Goal: Information Seeking & Learning: Learn about a topic

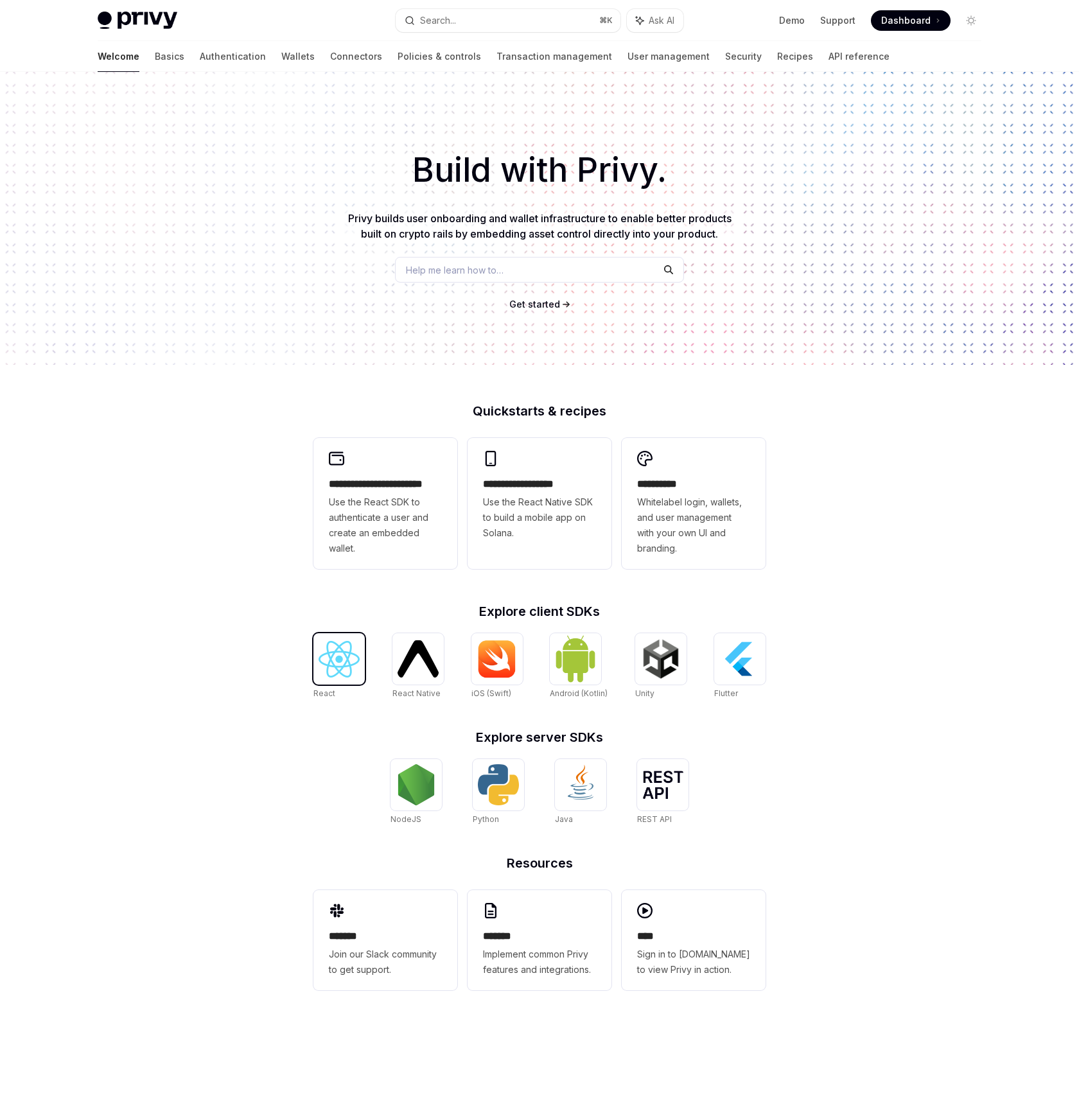
click at [342, 652] on img at bounding box center [339, 659] width 41 height 36
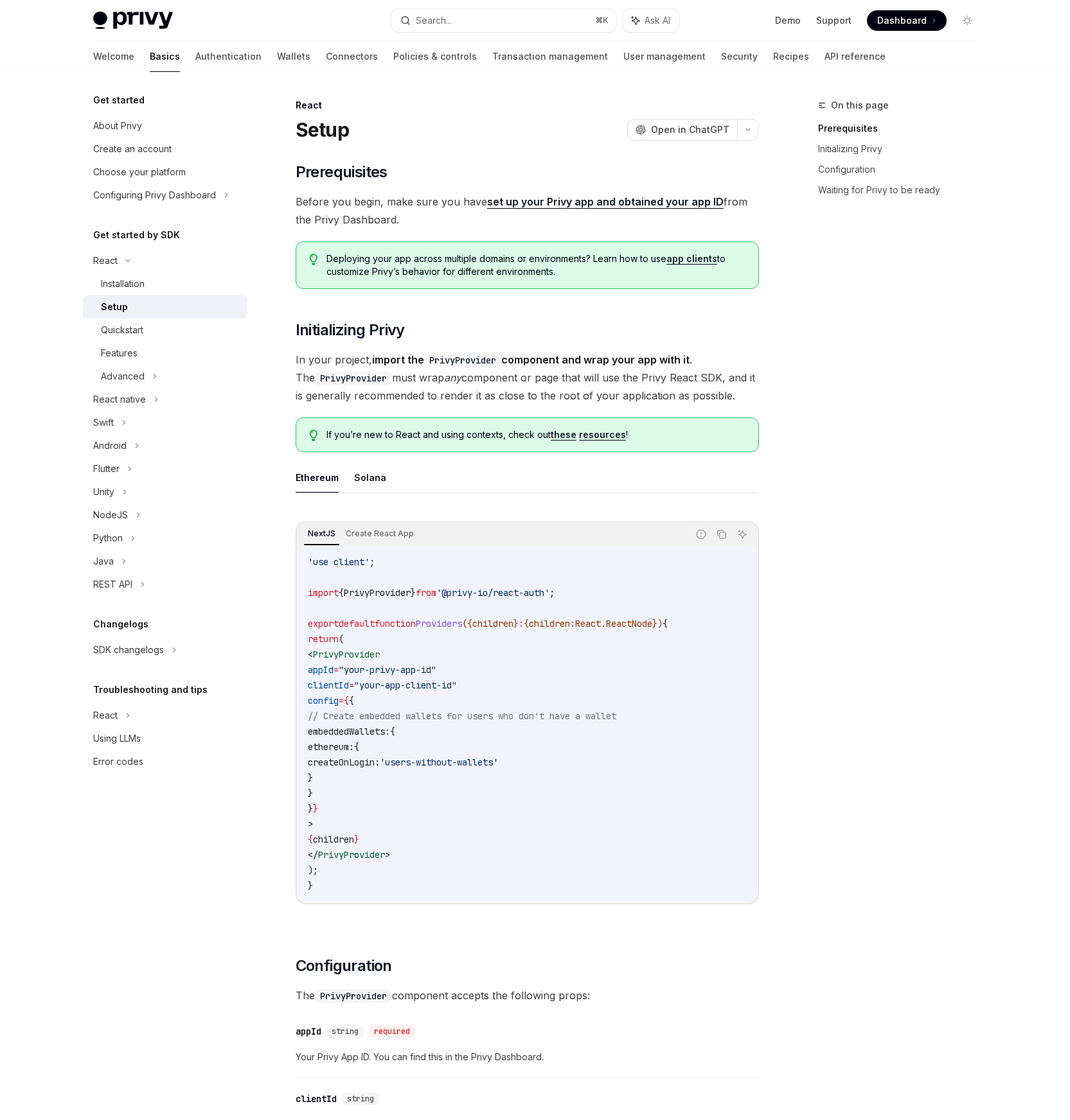
click at [141, 632] on h5 "Changelogs" at bounding box center [120, 624] width 55 height 15
click at [147, 662] on div "Get started About Privy Create an account Choose your platform Configuring Priv…" at bounding box center [165, 433] width 165 height 681
click at [152, 655] on div "SDK changelogs" at bounding box center [128, 650] width 71 height 15
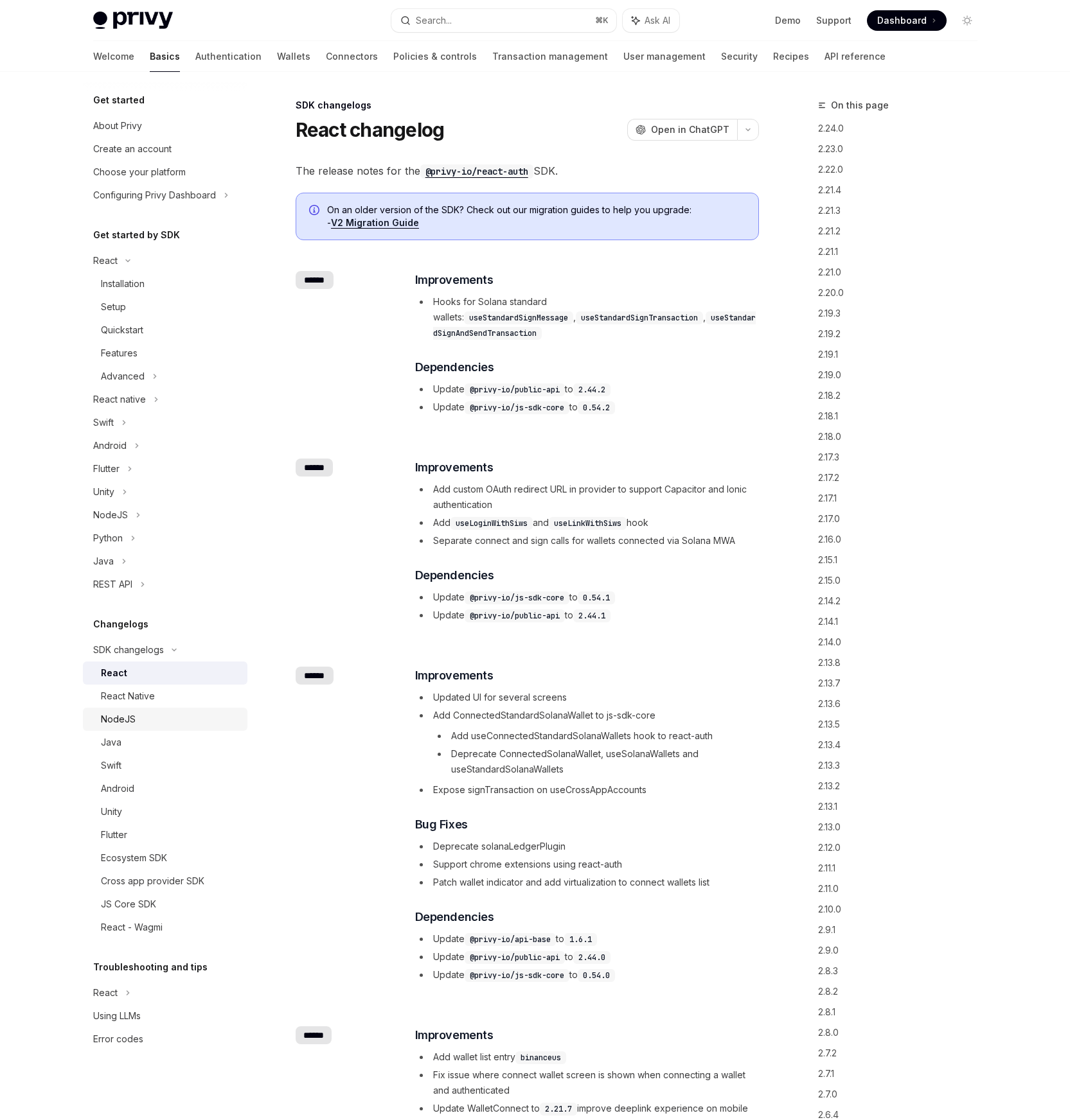
click at [150, 714] on div "NodeJS" at bounding box center [170, 719] width 139 height 15
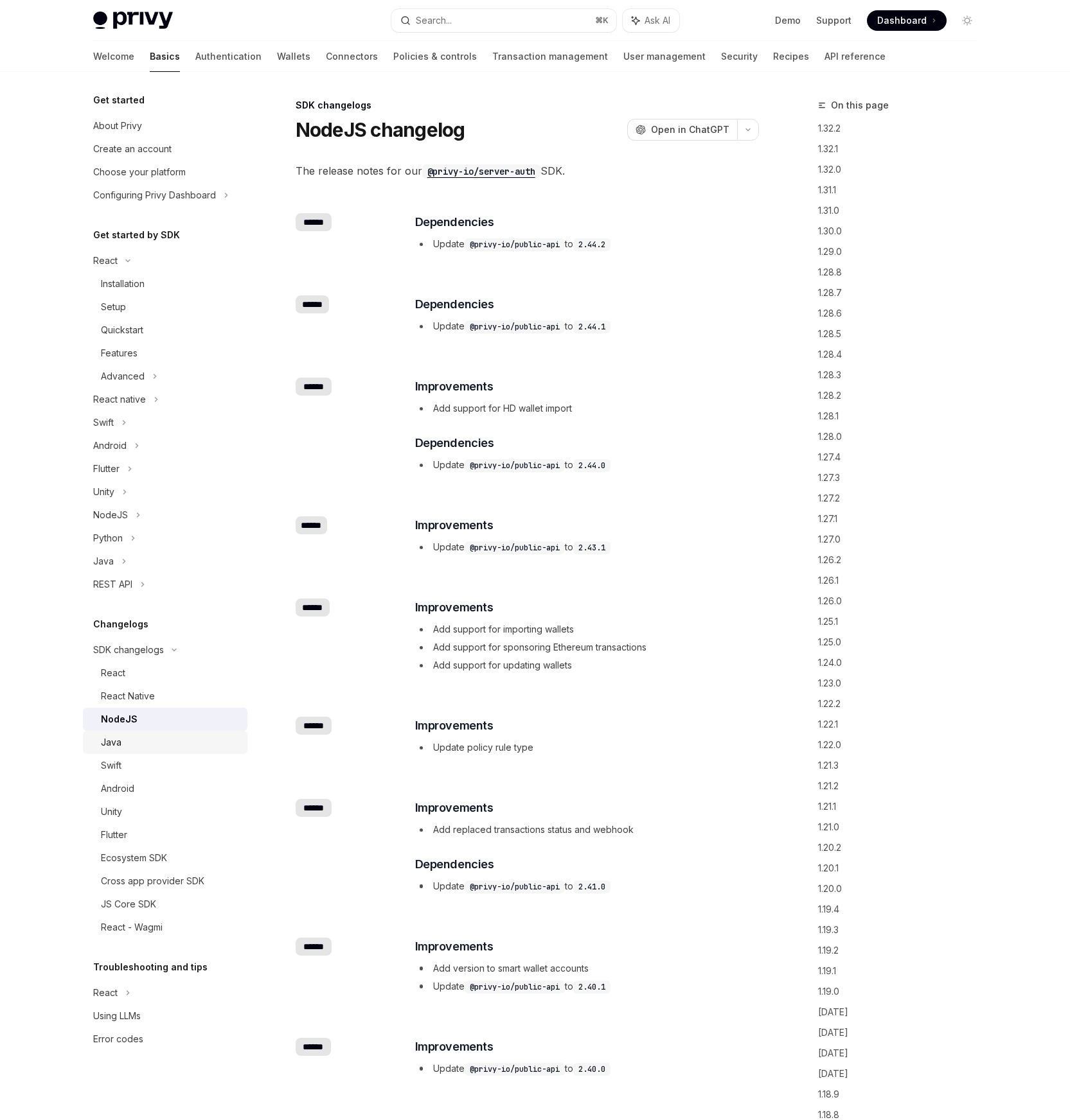
click at [137, 748] on div "Java" at bounding box center [170, 742] width 139 height 15
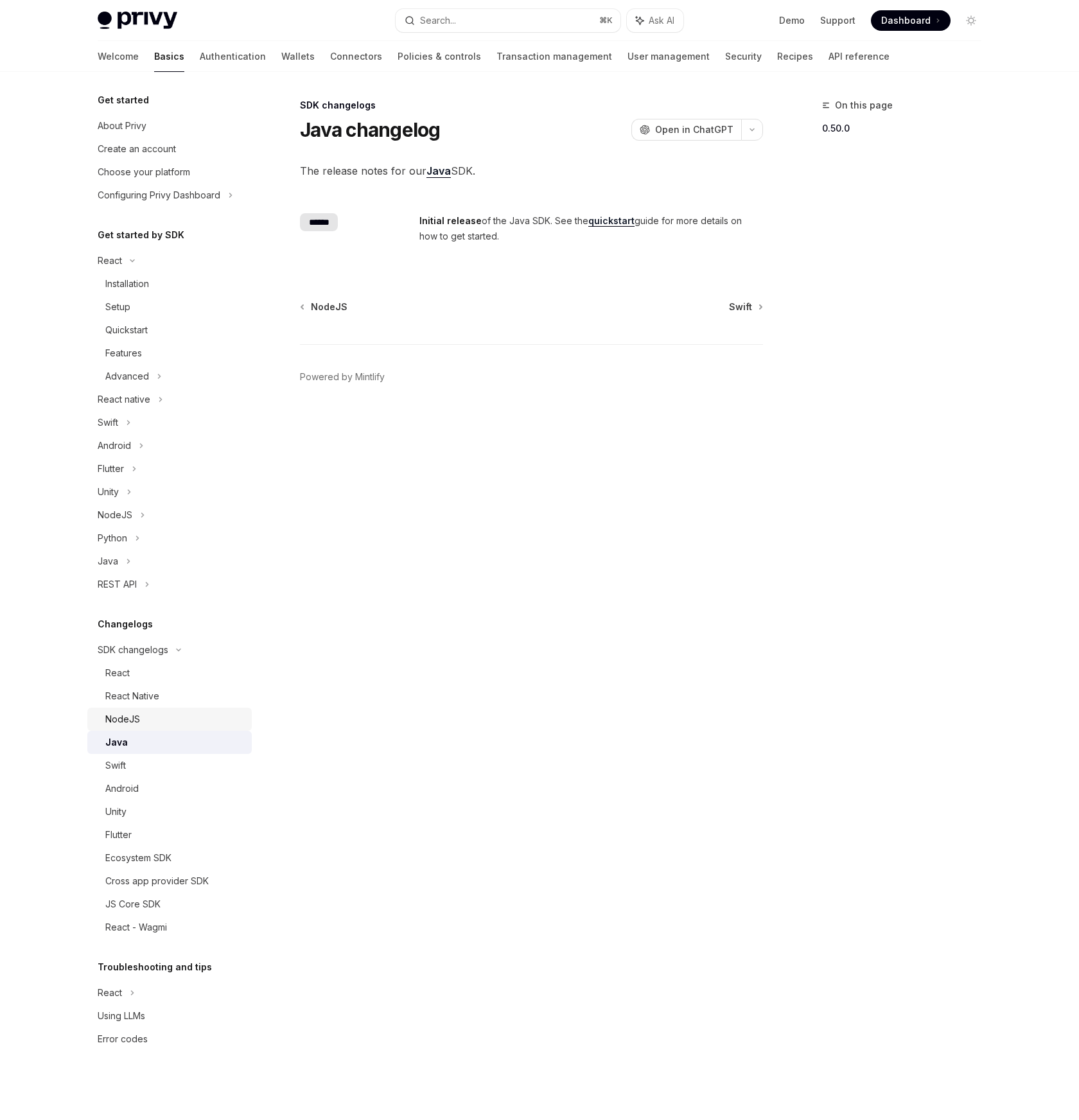
click at [142, 723] on div "NodeJS" at bounding box center [175, 719] width 139 height 15
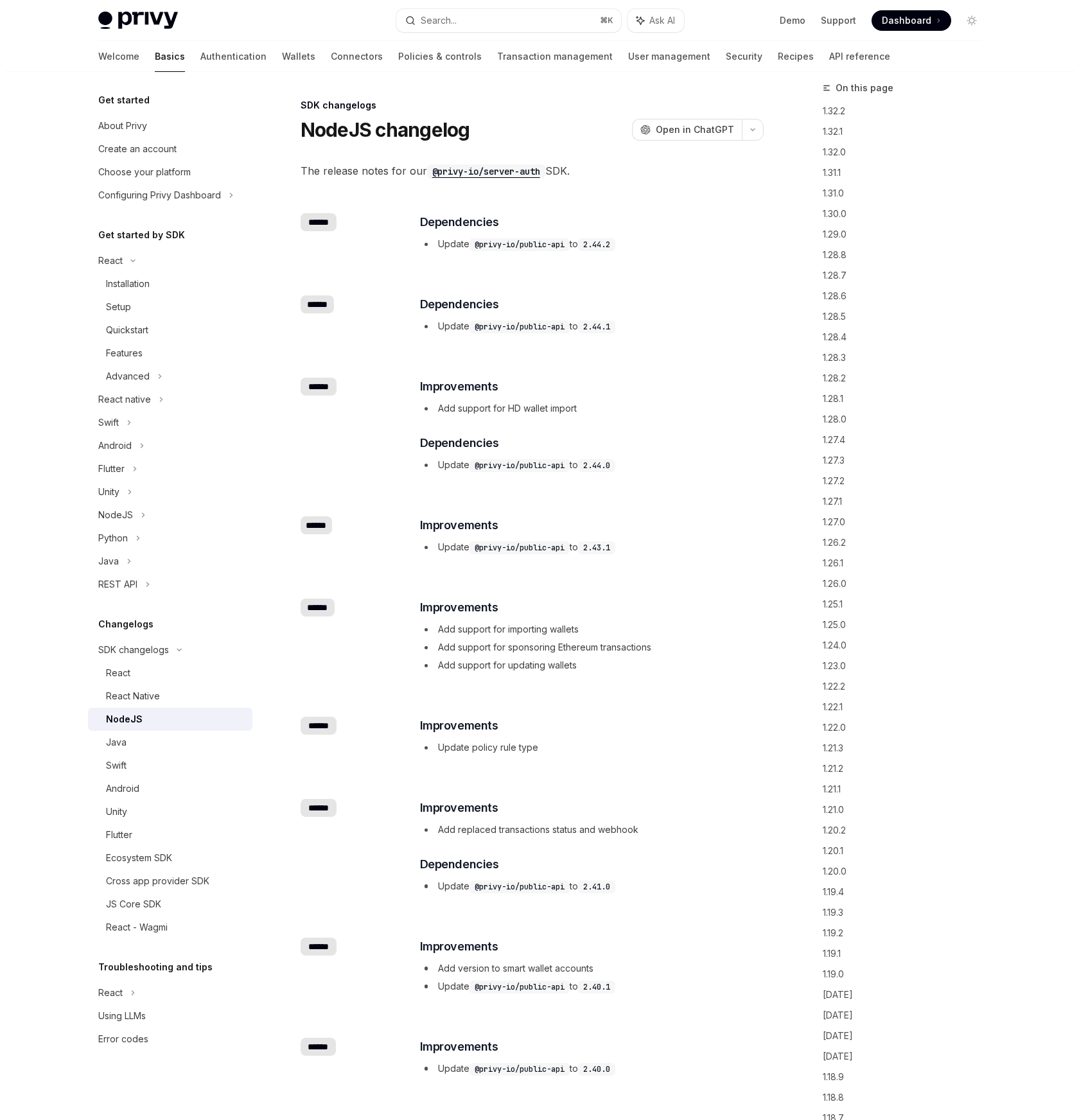
scroll to position [26, 0]
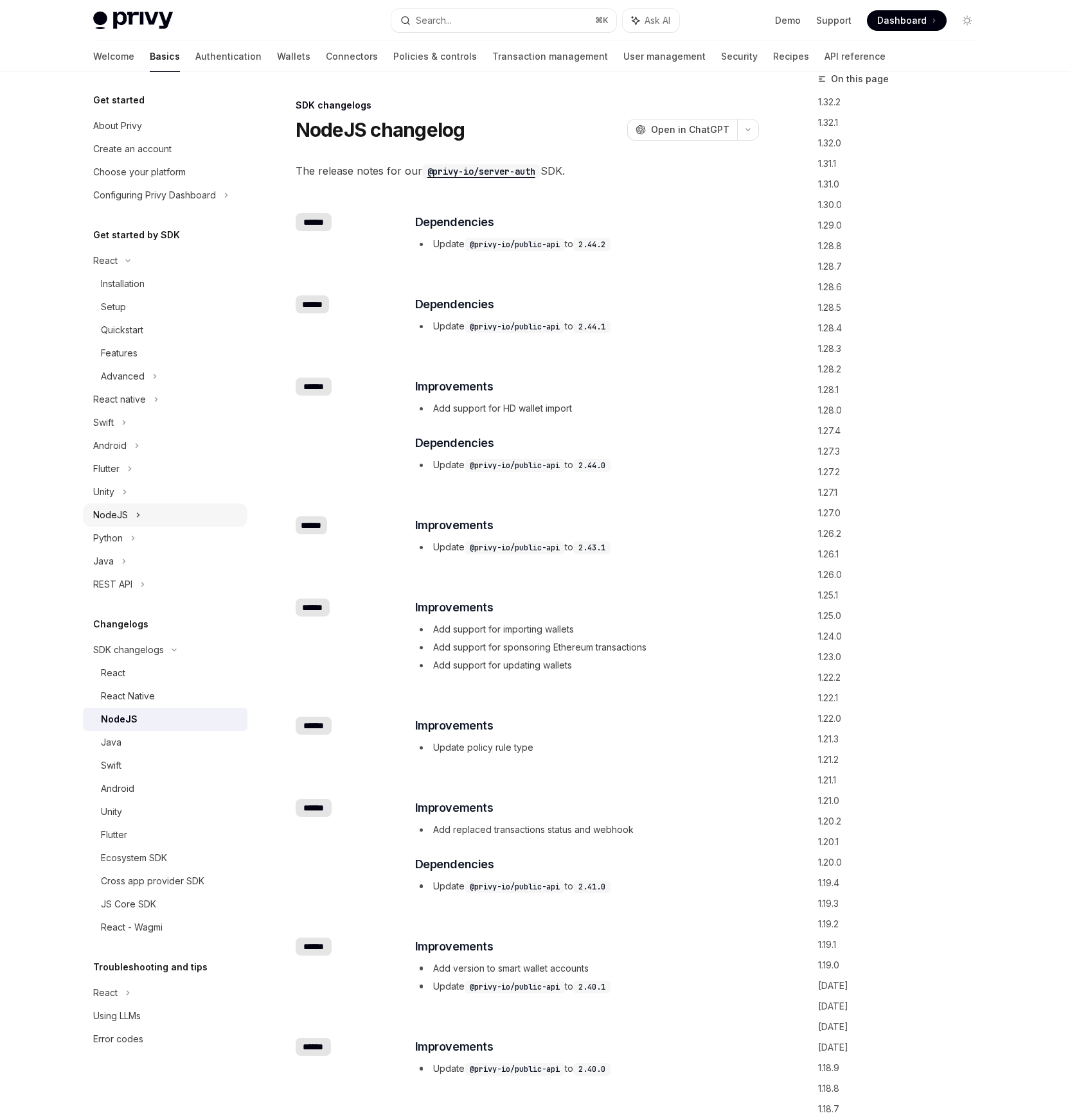
click at [136, 518] on icon at bounding box center [138, 515] width 5 height 15
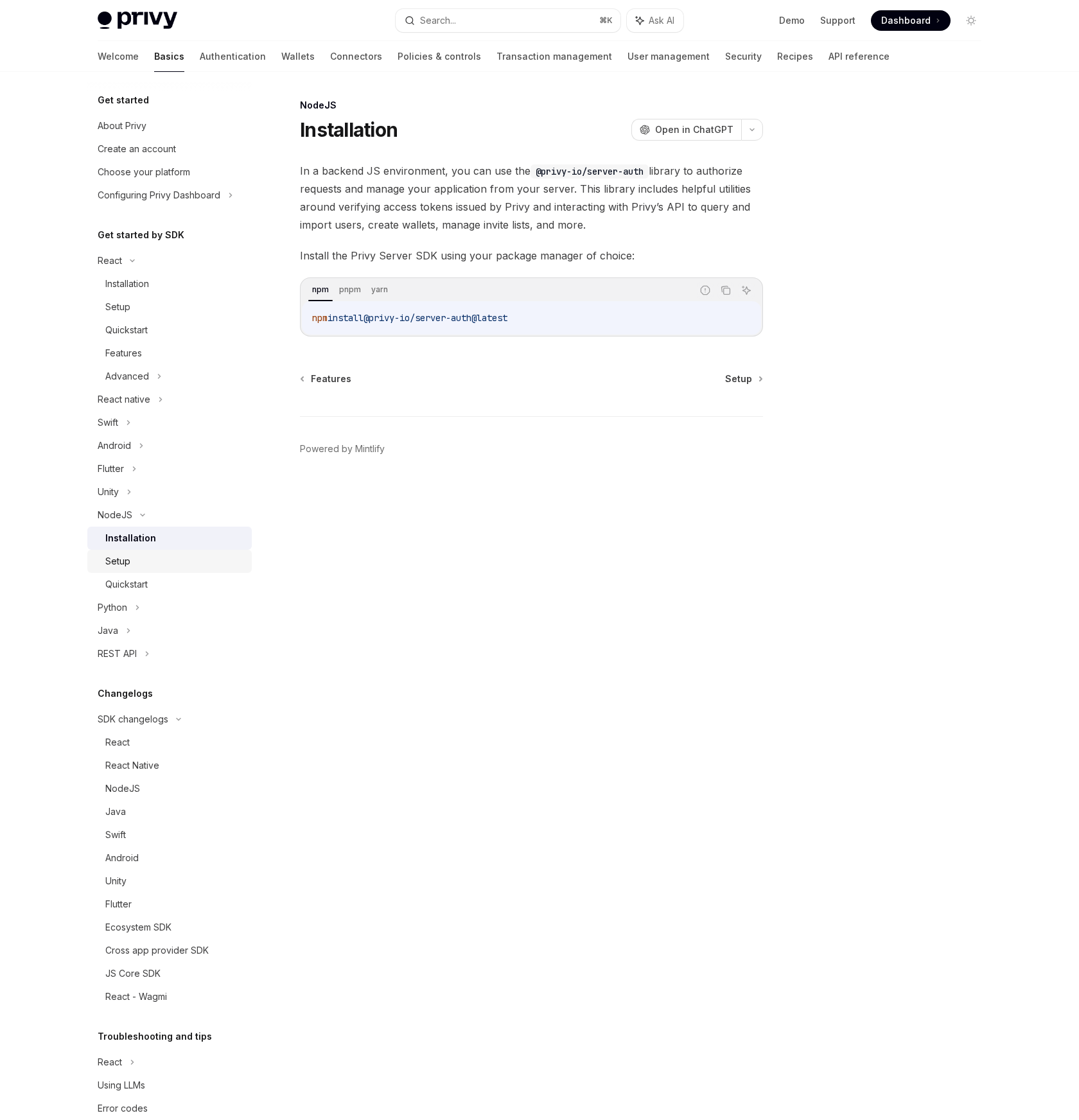
click at [107, 559] on div "Setup" at bounding box center [118, 561] width 25 height 15
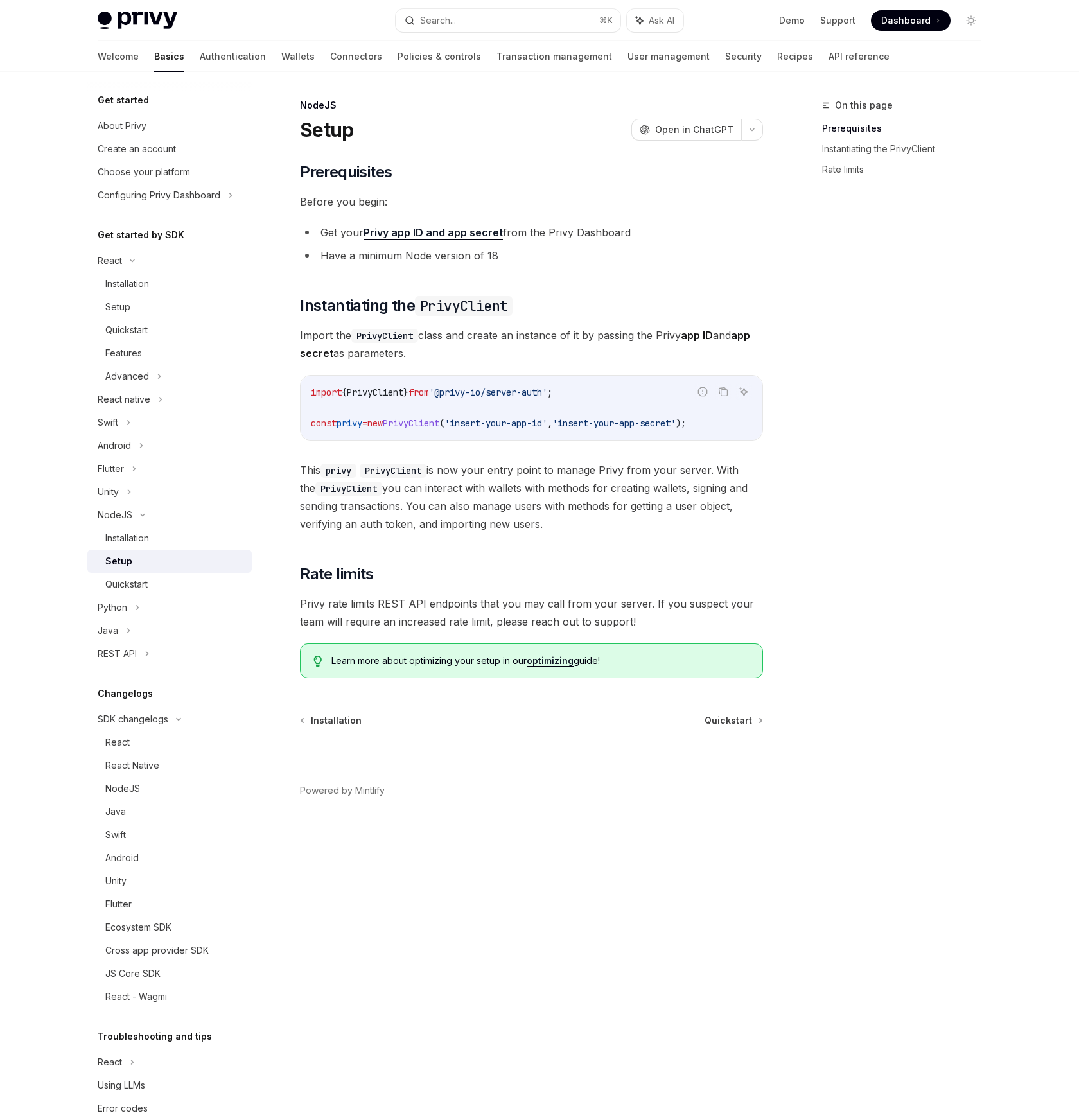
type textarea "*"
